Goal: Task Accomplishment & Management: Complete application form

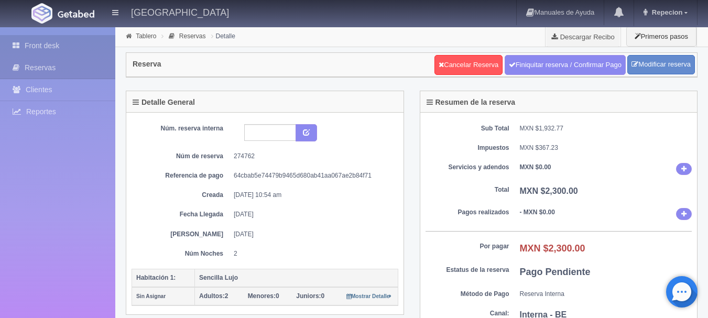
click at [53, 50] on link "Front desk" at bounding box center [57, 45] width 115 height 21
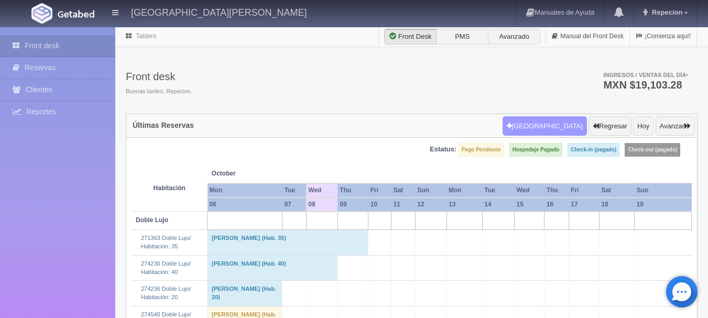
click at [568, 131] on button "[GEOGRAPHIC_DATA]" at bounding box center [545, 126] width 84 height 20
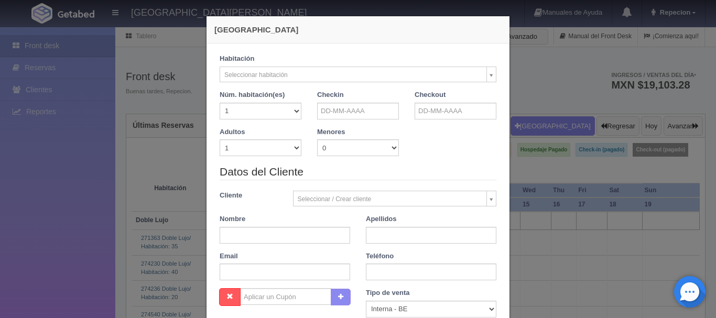
checkbox input "false"
click at [370, 107] on input "text" at bounding box center [358, 111] width 82 height 17
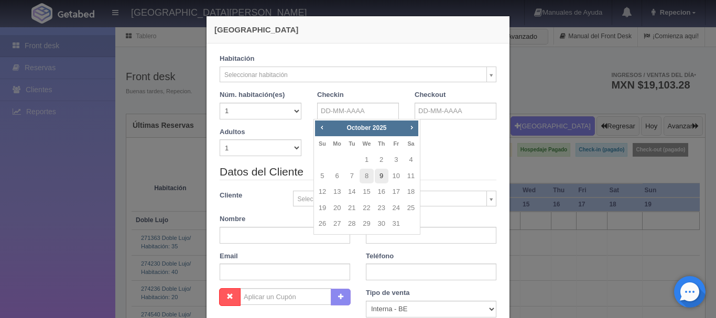
click at [384, 178] on link "9" at bounding box center [382, 176] width 14 height 15
type input "[DATE]"
checkbox input "false"
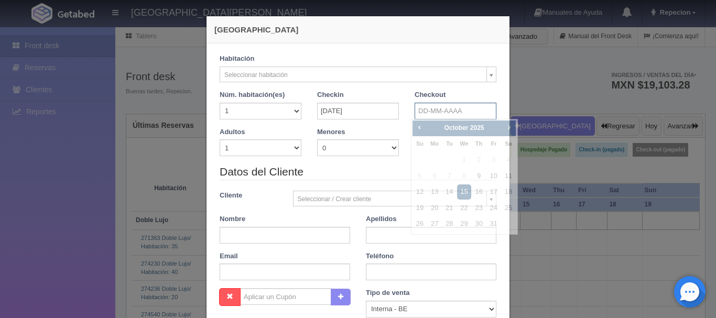
click at [435, 112] on input "text" at bounding box center [455, 111] width 82 height 17
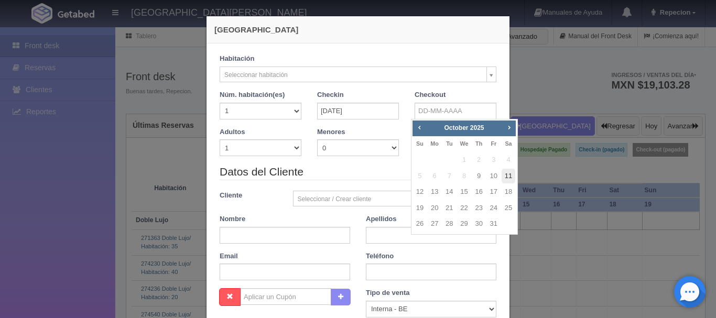
click at [508, 175] on link "11" at bounding box center [508, 176] width 14 height 15
type input "[DATE]"
click at [508, 175] on link "11" at bounding box center [508, 176] width 14 height 15
checkbox input "false"
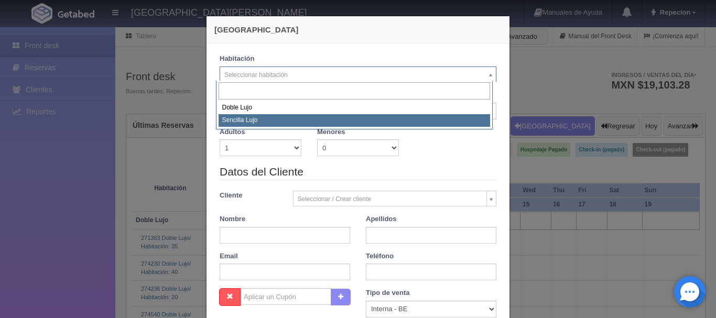
select select "576"
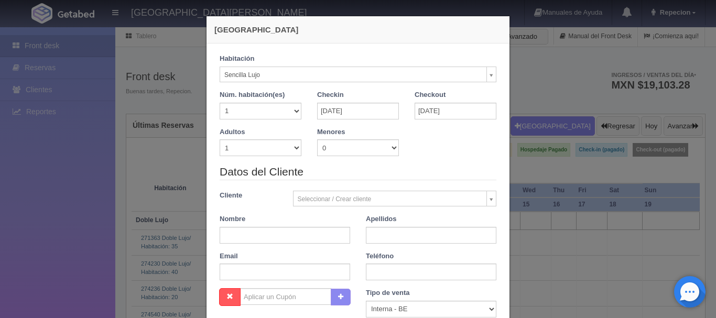
checkbox input "false"
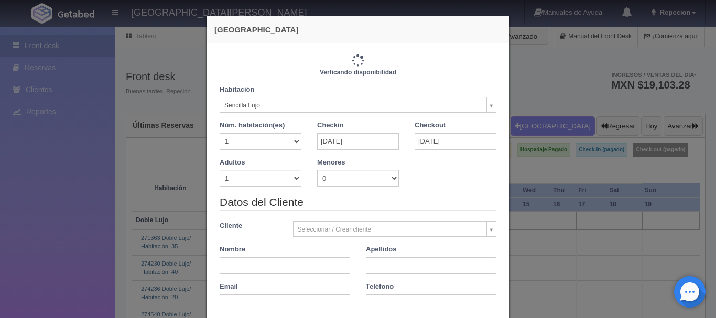
type input "2300.00"
checkbox input "false"
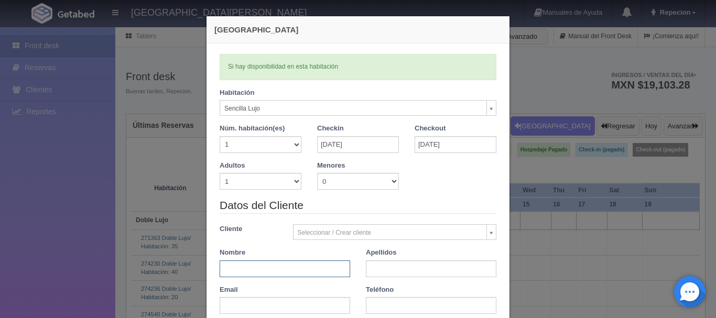
click at [232, 270] on input "text" at bounding box center [285, 268] width 130 height 17
type input "[PERSON_NAME]"
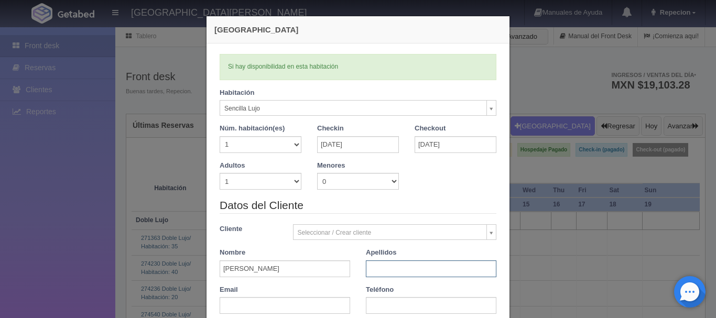
click at [380, 274] on input "text" at bounding box center [431, 268] width 130 height 17
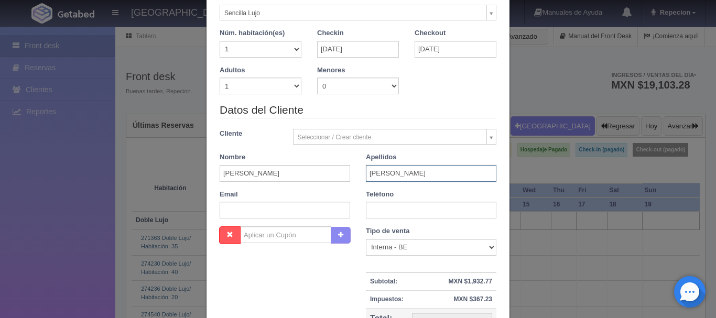
scroll to position [157, 0]
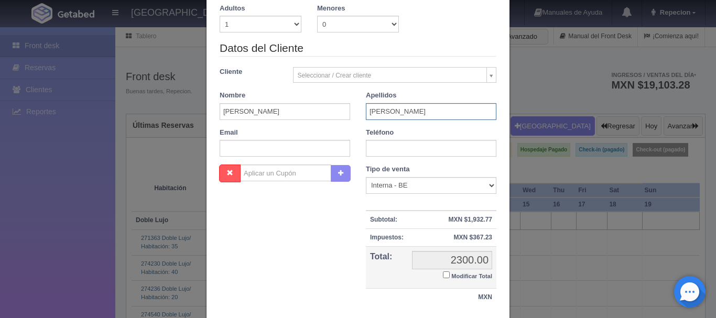
type input "[PERSON_NAME]"
click at [361, 149] on div "Teléfono" at bounding box center [431, 142] width 146 height 29
click at [368, 151] on input "text" at bounding box center [431, 148] width 130 height 17
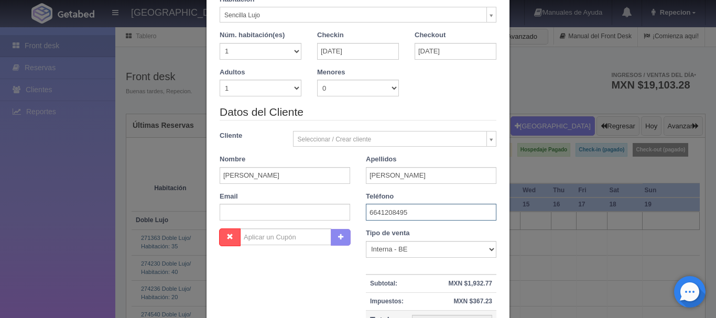
scroll to position [230, 0]
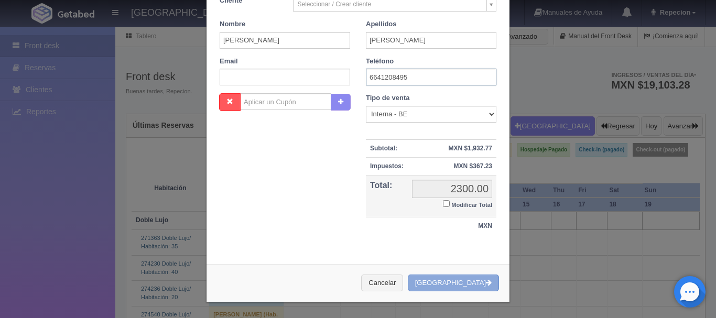
type input "6641208495"
click at [467, 283] on button "[GEOGRAPHIC_DATA]" at bounding box center [453, 283] width 91 height 17
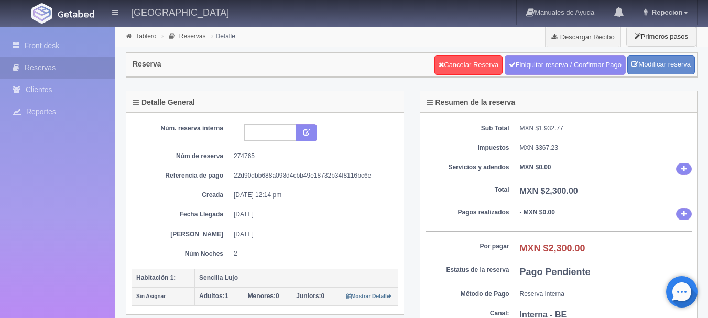
scroll to position [52, 0]
